Goal: Navigation & Orientation: Go to known website

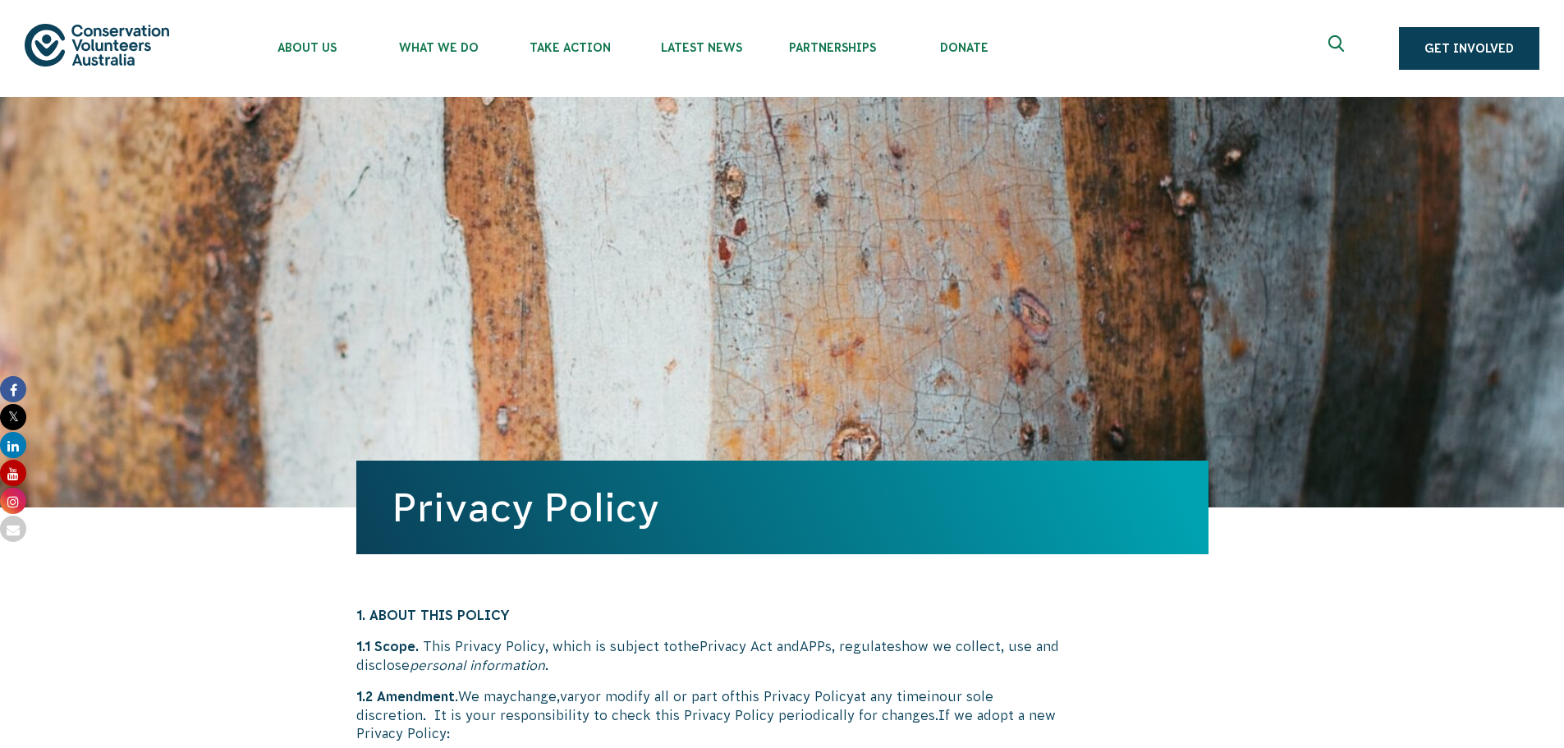
click at [73, 38] on img at bounding box center [97, 45] width 144 height 42
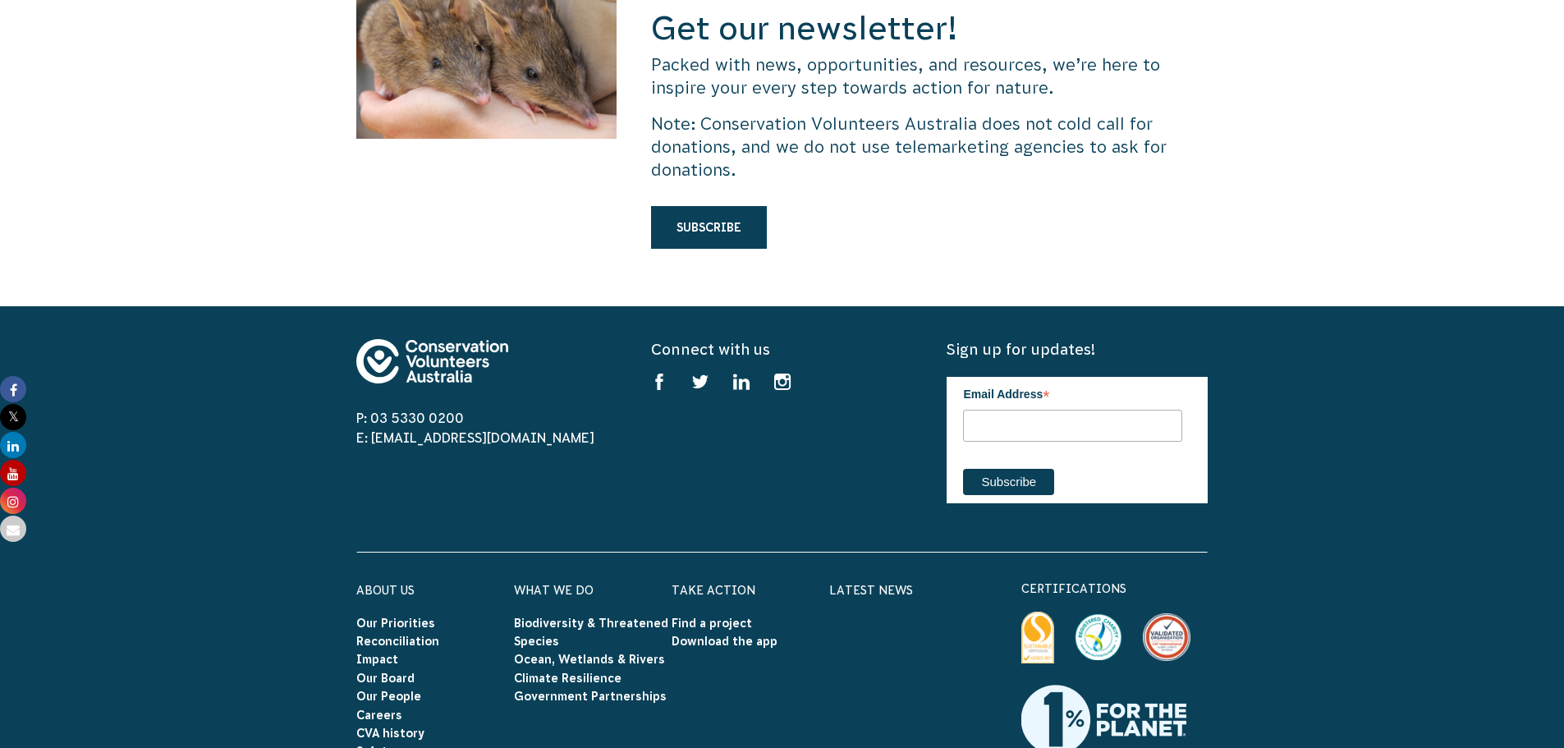
scroll to position [4961, 0]
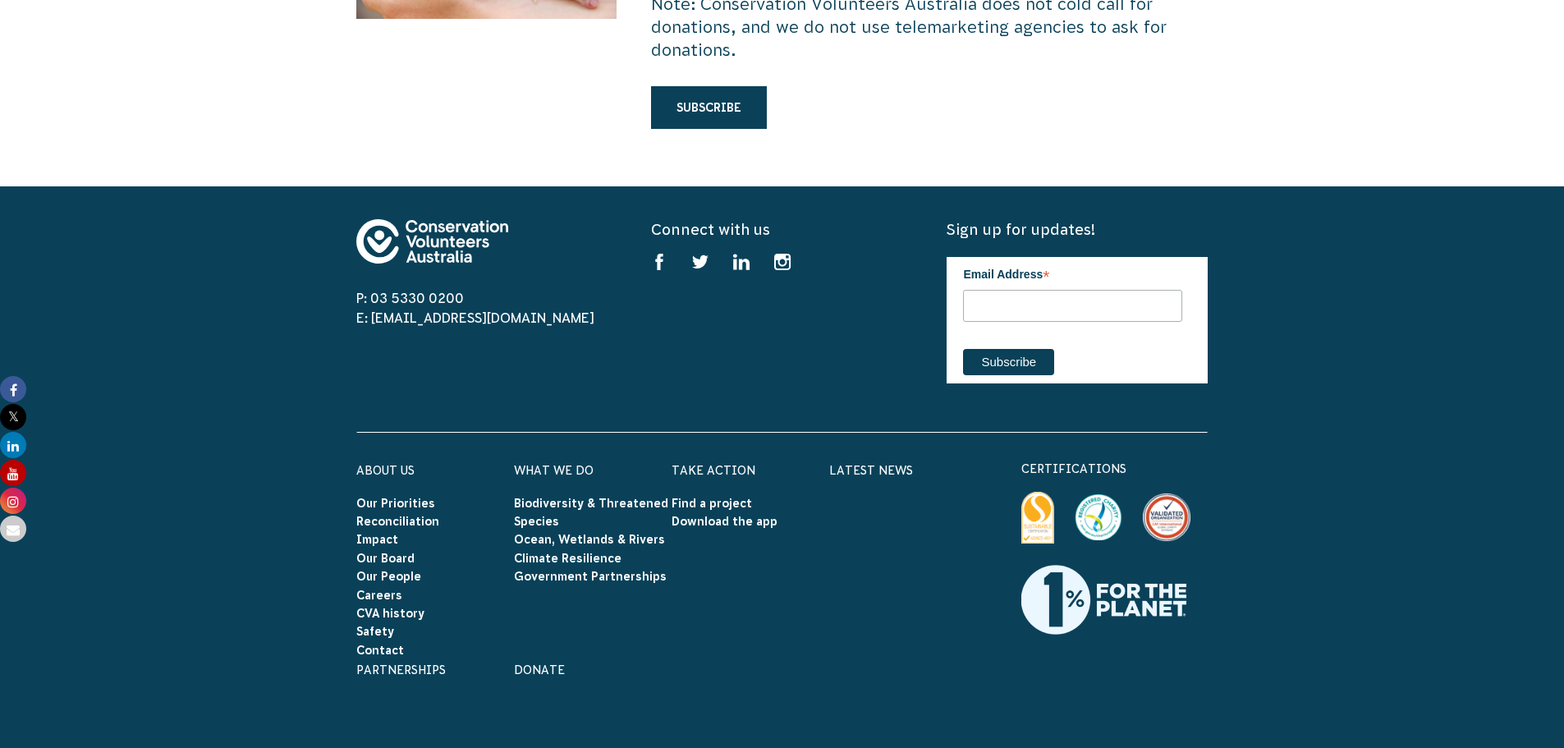
click at [17, 445] on icon at bounding box center [13, 445] width 26 height 26
